Goal: Use online tool/utility: Utilize a website feature to perform a specific function

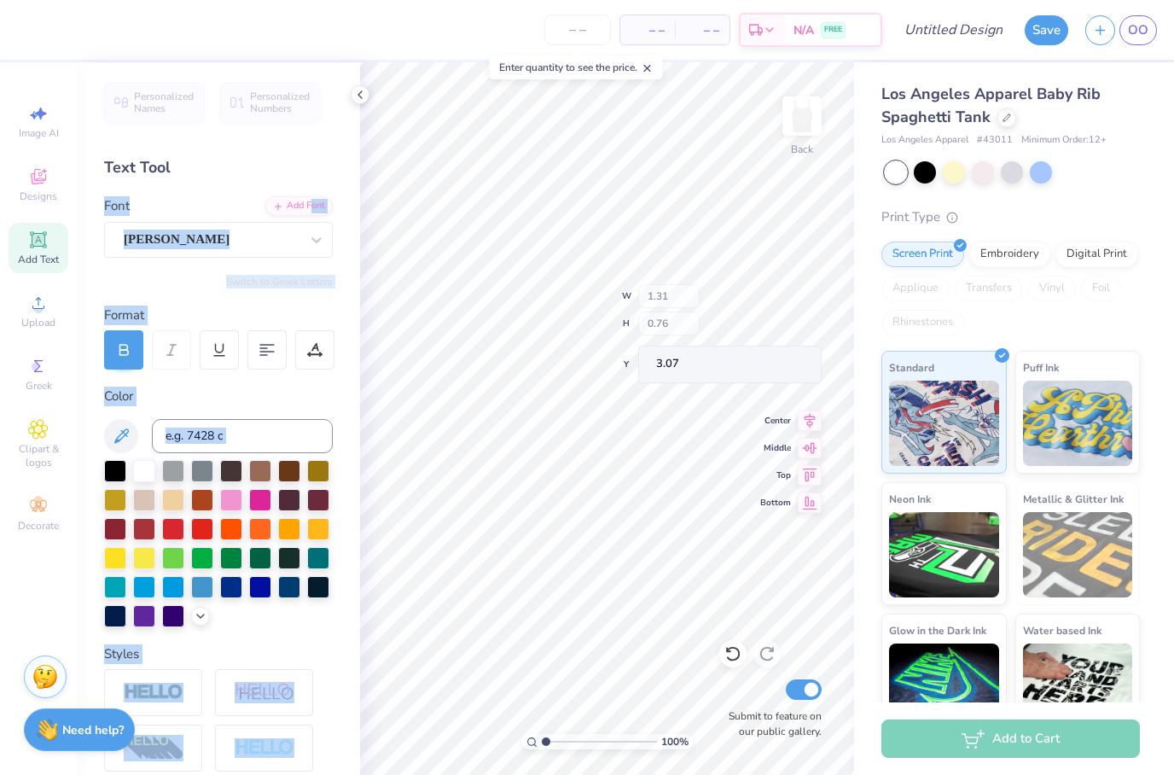
type input "6.38"
type input "1.12"
type input "3.03"
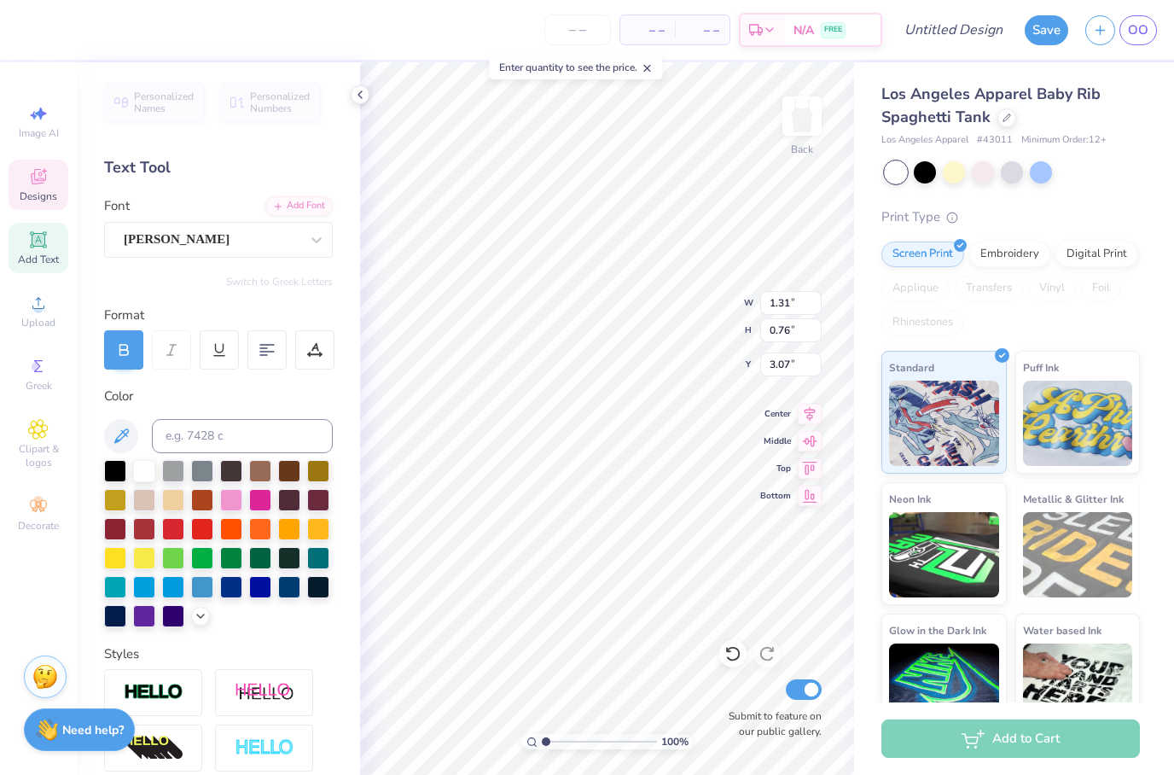
type input "6.38"
type input "1.12"
type input "3.03"
type textarea "K"
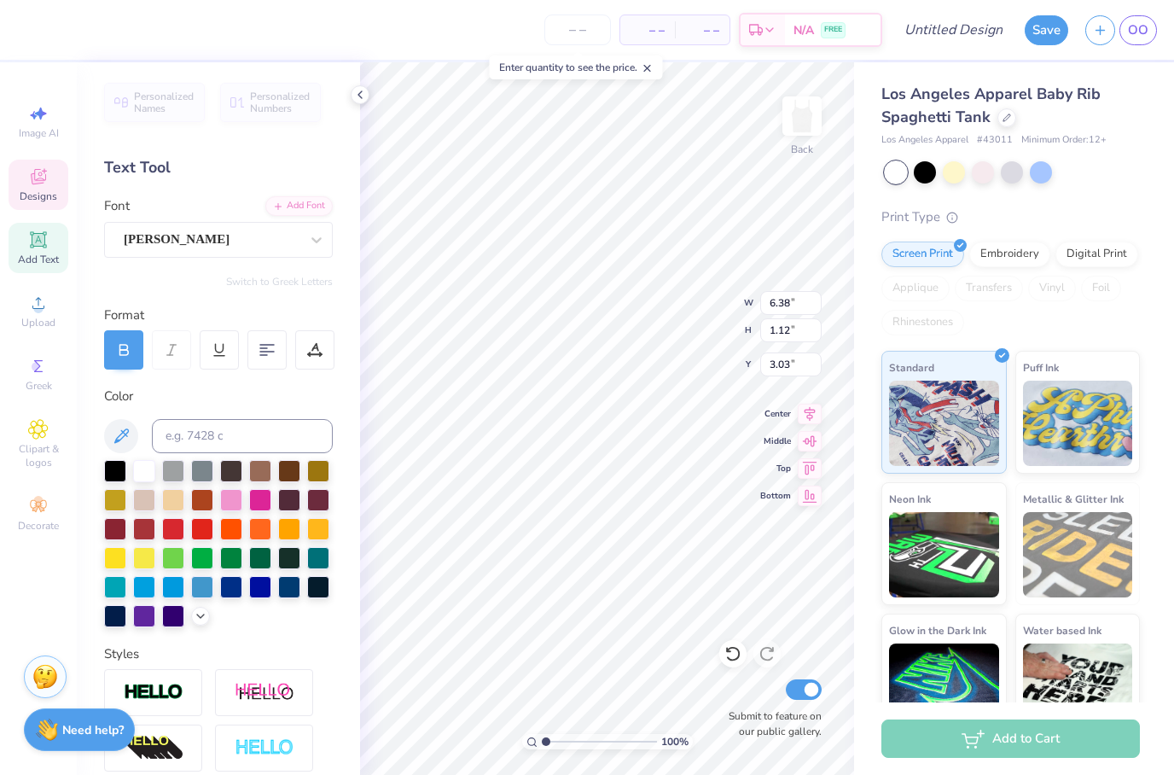
scroll to position [0, 3]
type textarea "Chi Ome"
type input "1.31"
type input "0.76"
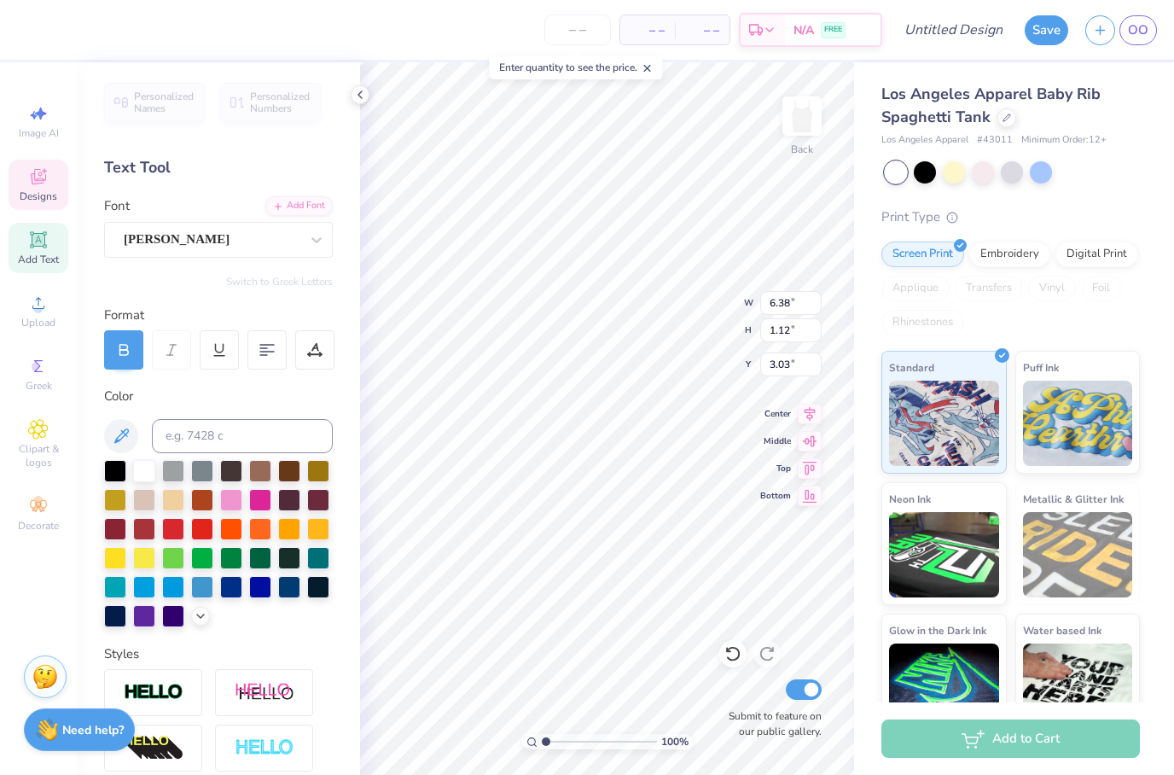
type input "3.07"
type textarea "l"
type textarea "ga"
type input "2.69"
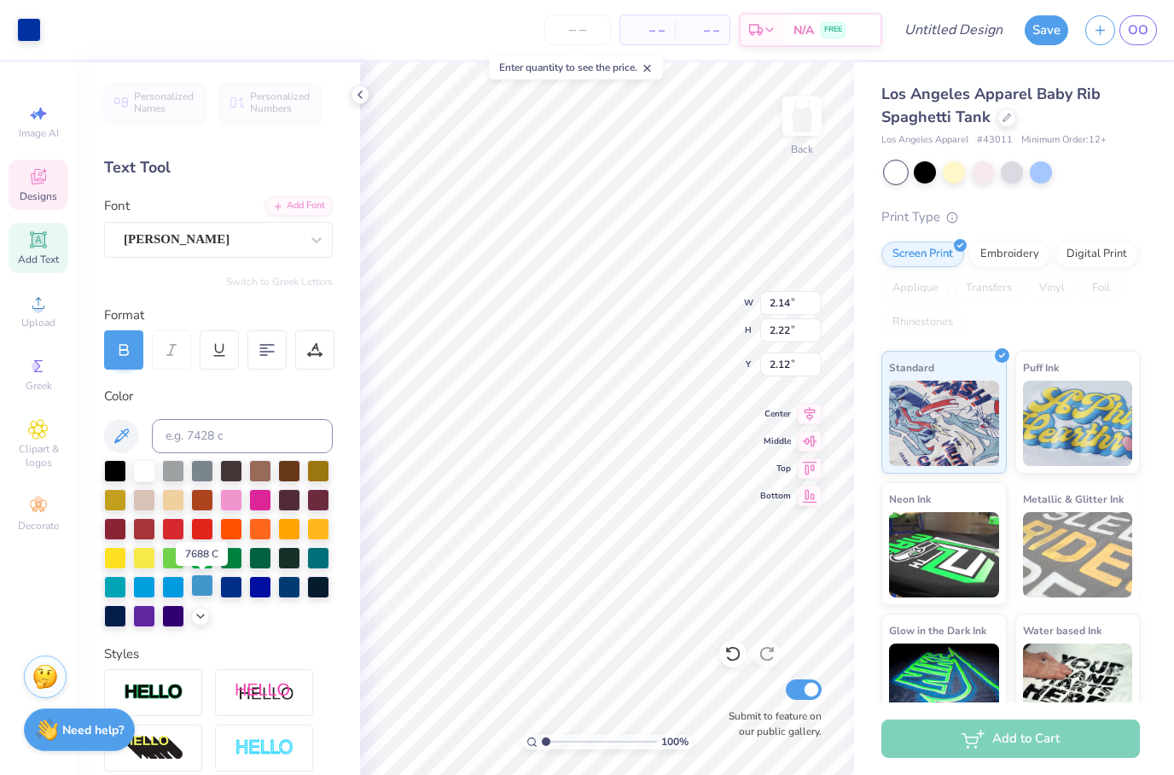
click at [203, 587] on div at bounding box center [202, 585] width 22 height 22
click at [253, 586] on div at bounding box center [260, 585] width 22 height 22
click at [240, 588] on div at bounding box center [231, 585] width 22 height 22
click at [232, 596] on div at bounding box center [231, 585] width 22 height 22
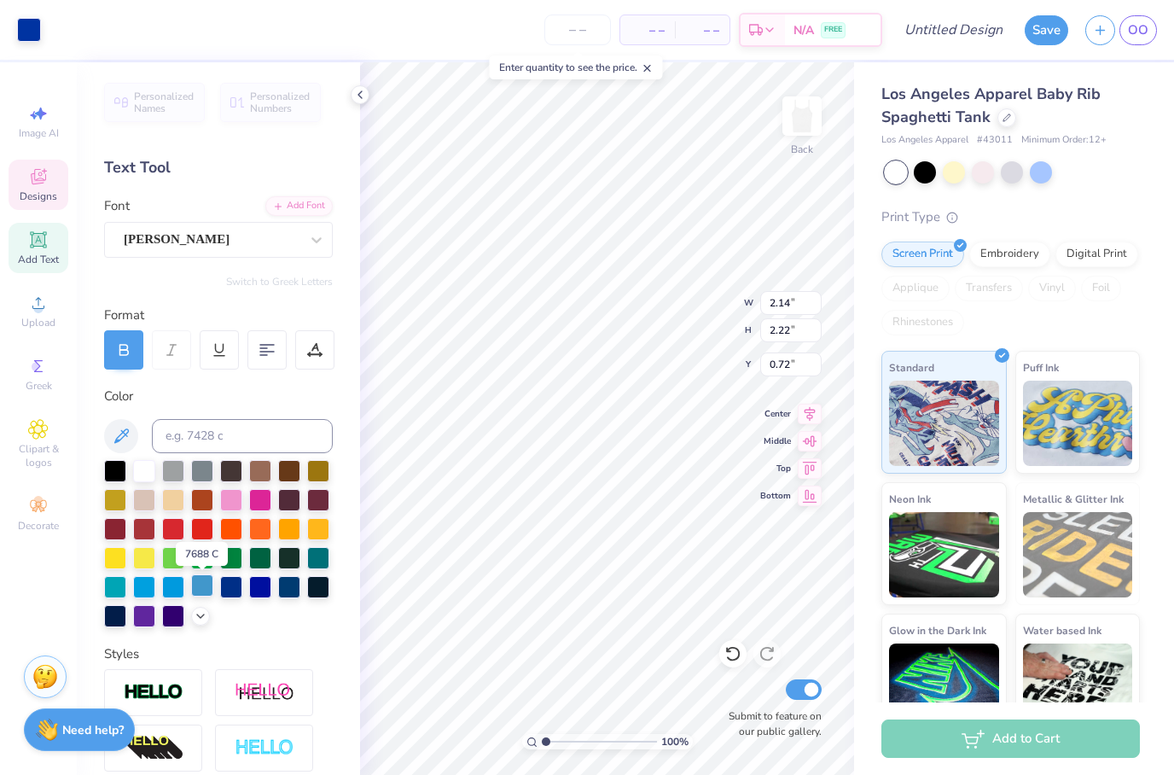
click at [195, 596] on div at bounding box center [202, 585] width 22 height 22
click at [238, 589] on div at bounding box center [231, 585] width 22 height 22
type input "2.21"
